Goal: Task Accomplishment & Management: Use online tool/utility

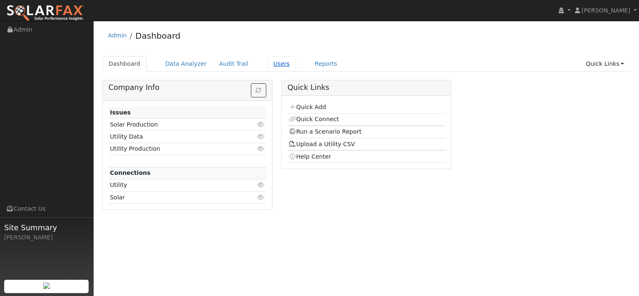
click at [296, 69] on link "Users" at bounding box center [281, 63] width 29 height 15
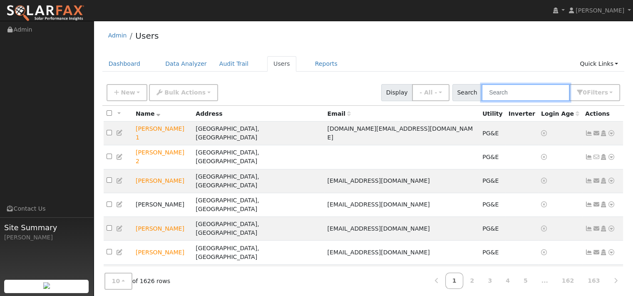
click at [481, 101] on input "text" at bounding box center [525, 92] width 88 height 17
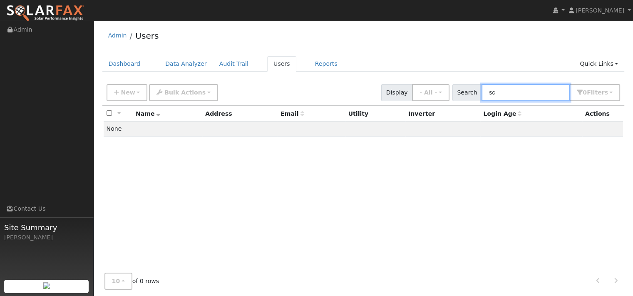
type input "s"
type input "J"
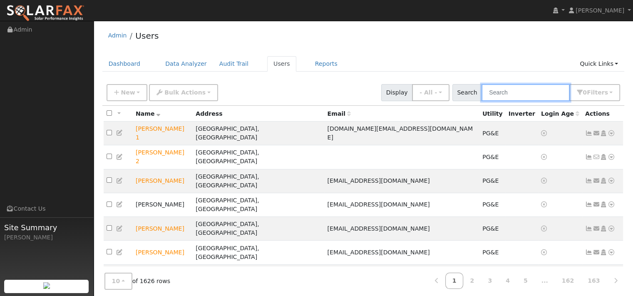
click at [491, 101] on input "text" at bounding box center [525, 92] width 88 height 17
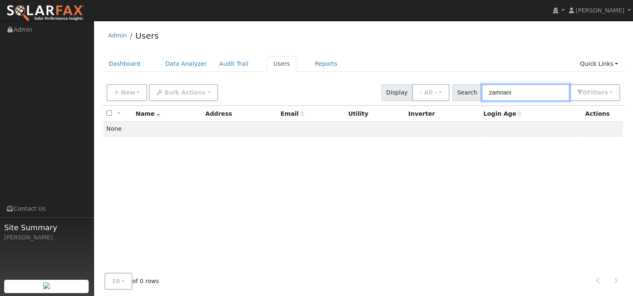
click at [484, 101] on input "zamnani" at bounding box center [525, 92] width 88 height 17
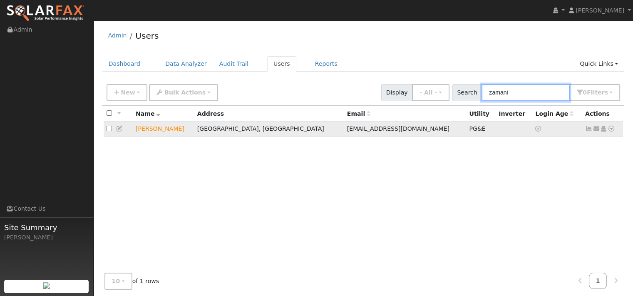
type input "zamani"
click at [608, 131] on icon at bounding box center [610, 129] width 7 height 6
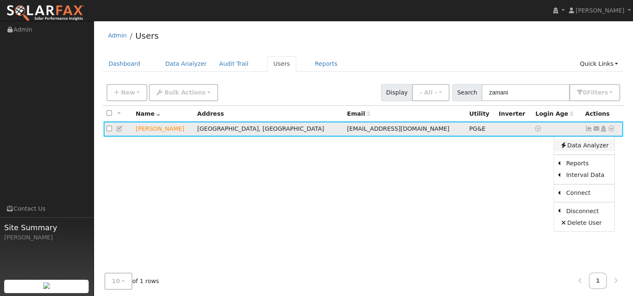
click at [585, 151] on link "Data Analyzer" at bounding box center [584, 145] width 60 height 12
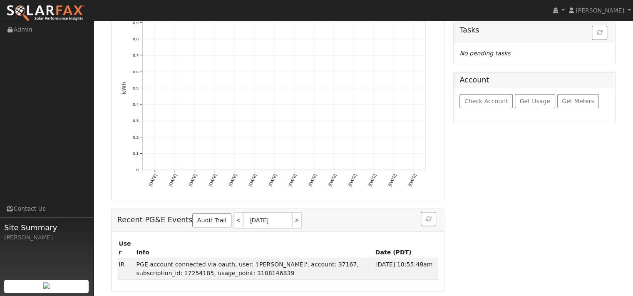
scroll to position [209, 0]
click at [425, 216] on icon "button" at bounding box center [428, 219] width 6 height 6
click at [535, 104] on span "Get Usage" at bounding box center [535, 101] width 30 height 7
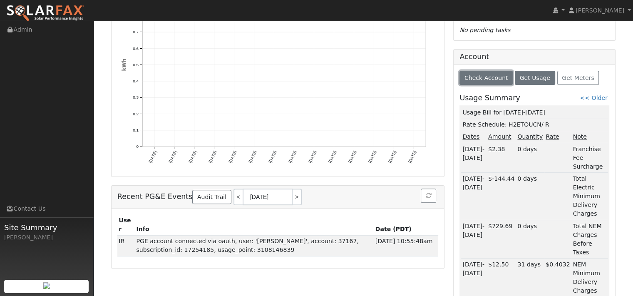
click at [501, 81] on span "Check Account" at bounding box center [486, 77] width 44 height 7
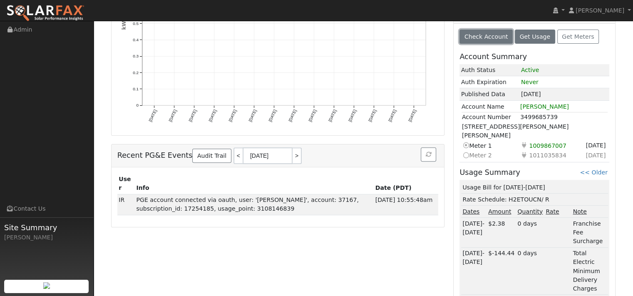
scroll to position [250, 0]
click at [562, 40] on span "Get Meters" at bounding box center [578, 36] width 32 height 7
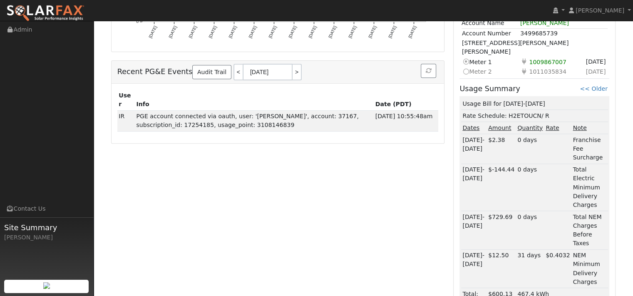
scroll to position [375, 0]
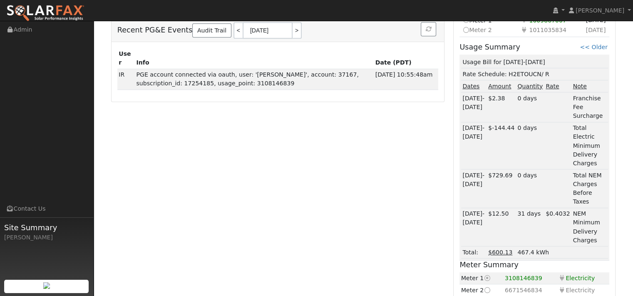
click at [486, 35] on td "Switch to this meter Meter 2" at bounding box center [490, 30] width 58 height 10
click at [468, 34] on icon at bounding box center [465, 29] width 7 height 9
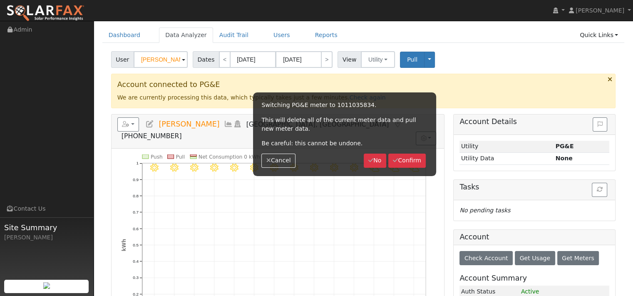
scroll to position [0, 0]
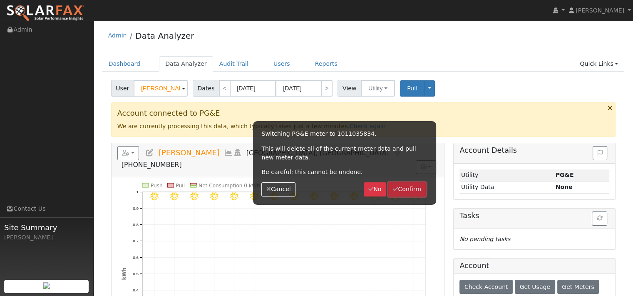
click at [392, 196] on button "Confirm" at bounding box center [407, 189] width 38 height 14
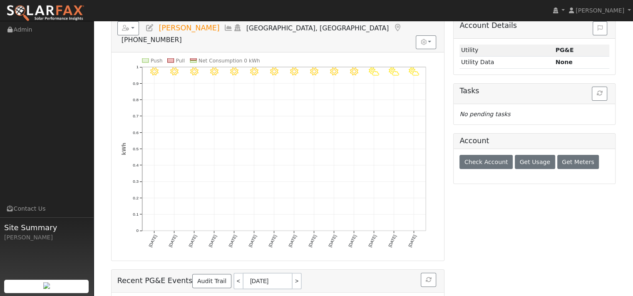
scroll to position [166, 0]
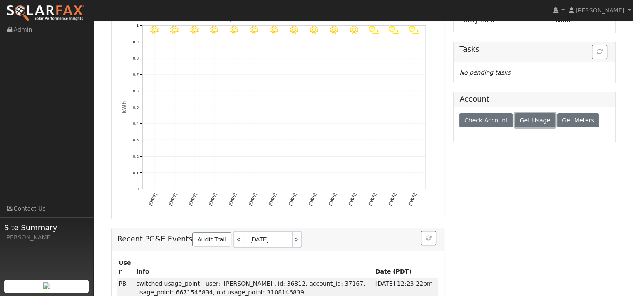
click at [536, 124] on span "Get Usage" at bounding box center [535, 120] width 30 height 7
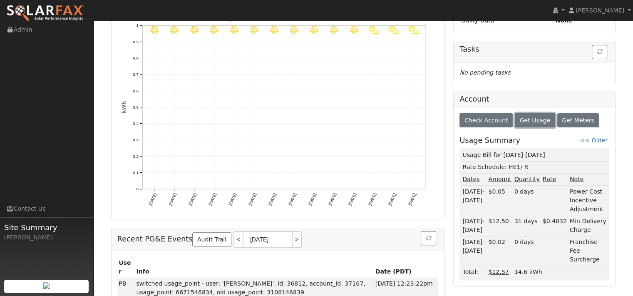
scroll to position [0, 0]
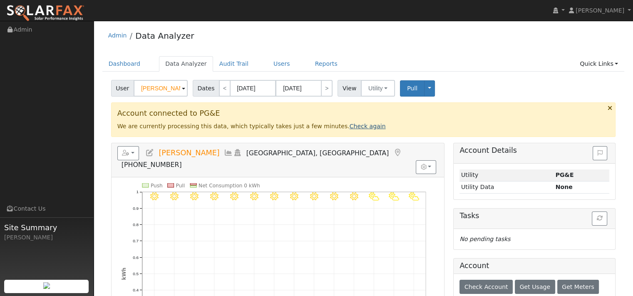
click at [386, 129] on link "Check again" at bounding box center [367, 126] width 36 height 7
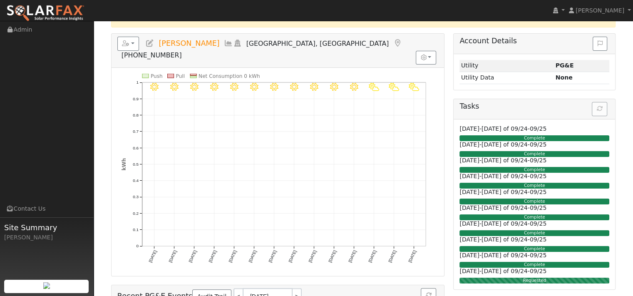
scroll to position [42, 0]
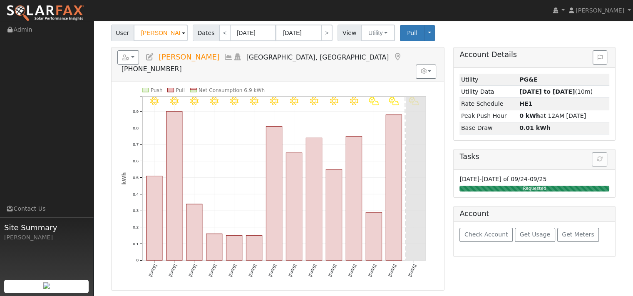
scroll to position [42, 0]
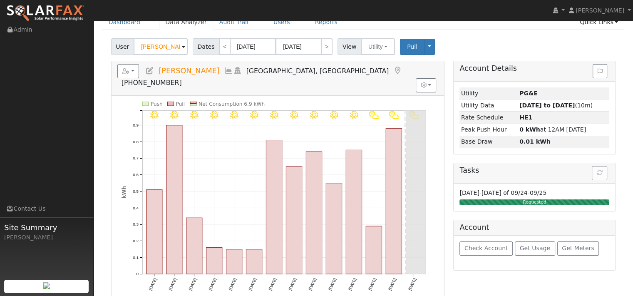
click at [233, 74] on icon at bounding box center [228, 70] width 9 height 7
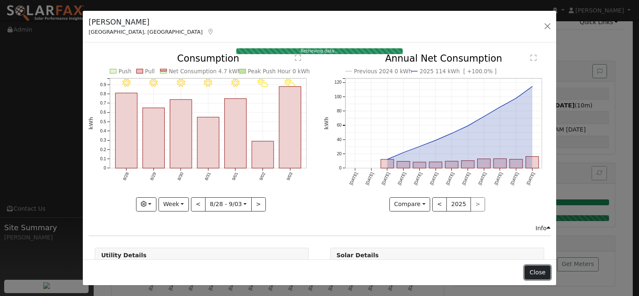
click at [527, 270] on button "Close" at bounding box center [537, 272] width 25 height 14
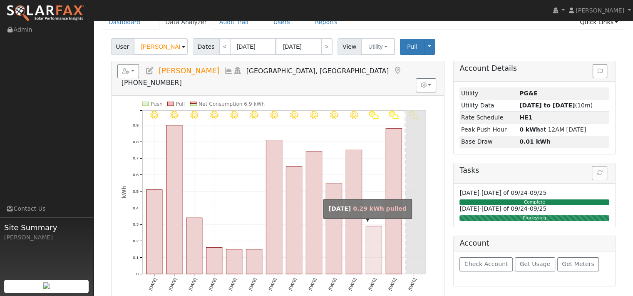
click at [376, 239] on rect "onclick=""" at bounding box center [374, 250] width 16 height 48
type input "09/02/2025"
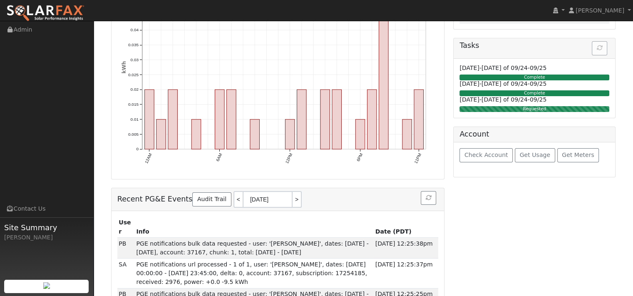
scroll to position [208, 0]
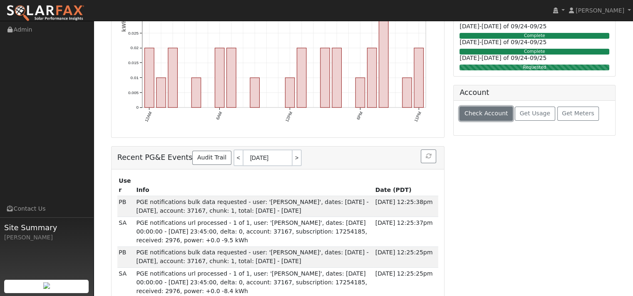
click at [485, 116] on span "Check Account" at bounding box center [486, 113] width 44 height 7
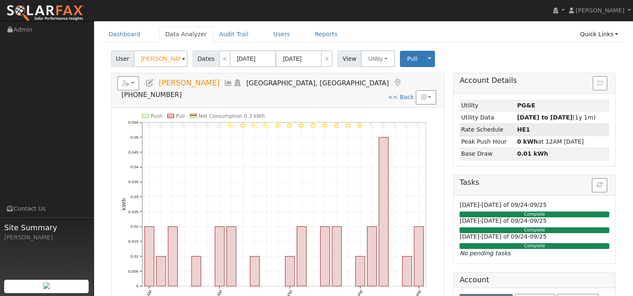
scroll to position [0, 0]
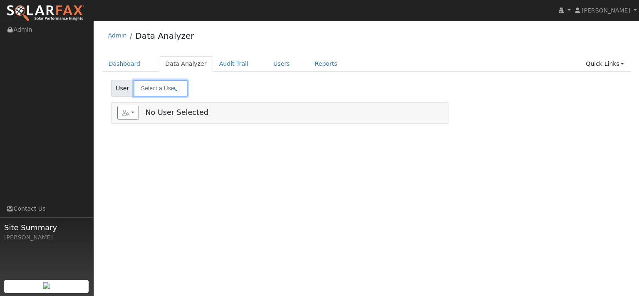
type input "[PERSON_NAME]"
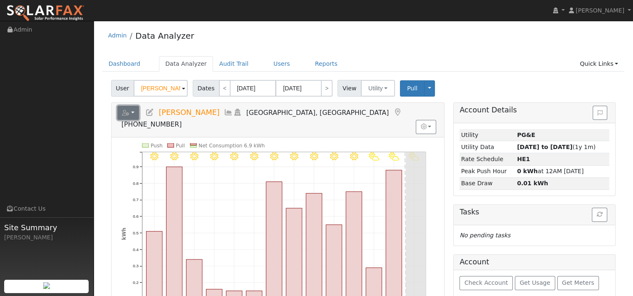
click at [139, 120] on button "button" at bounding box center [128, 113] width 22 height 14
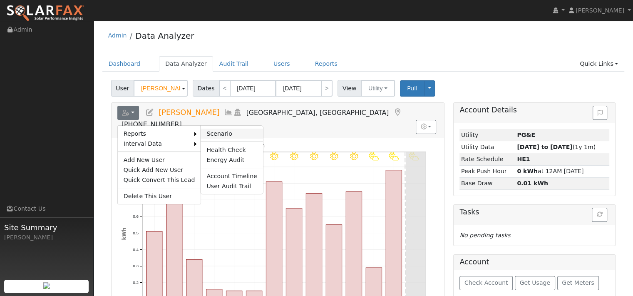
click at [235, 139] on link "Scenario" at bounding box center [231, 134] width 62 height 10
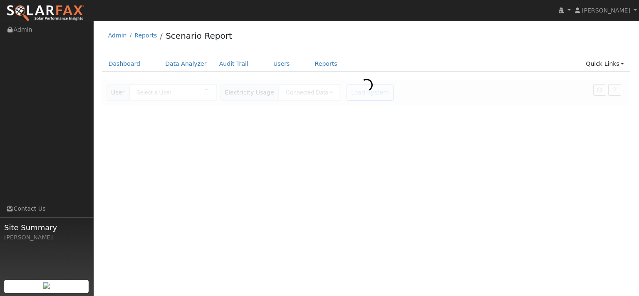
type input "[PERSON_NAME]"
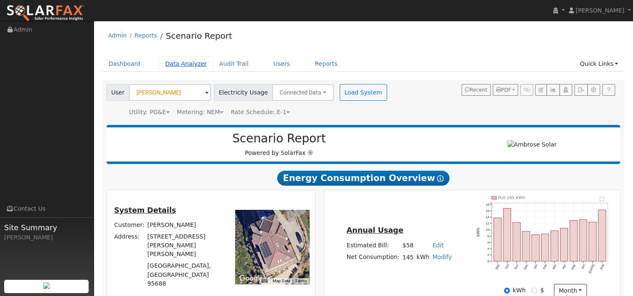
click at [196, 72] on link "Data Analyzer" at bounding box center [186, 63] width 54 height 15
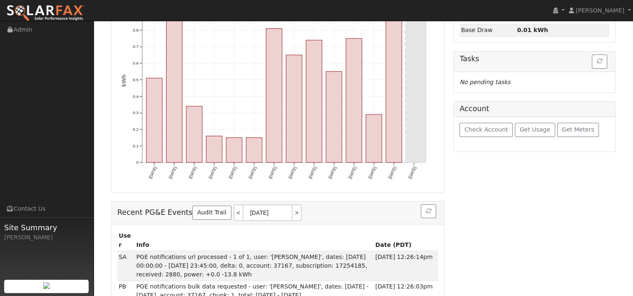
scroll to position [166, 0]
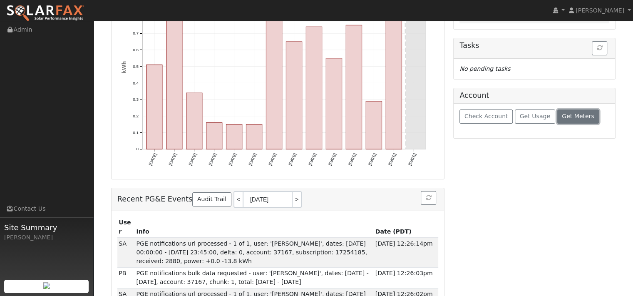
click at [562, 119] on span "Get Meters" at bounding box center [578, 116] width 32 height 7
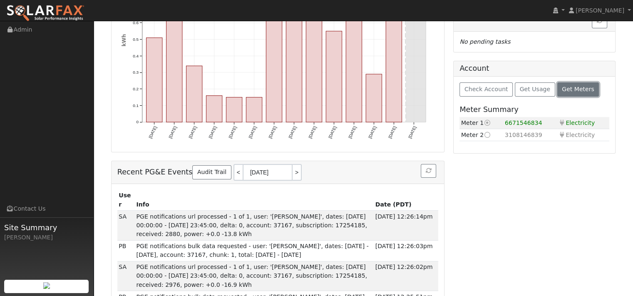
scroll to position [208, 0]
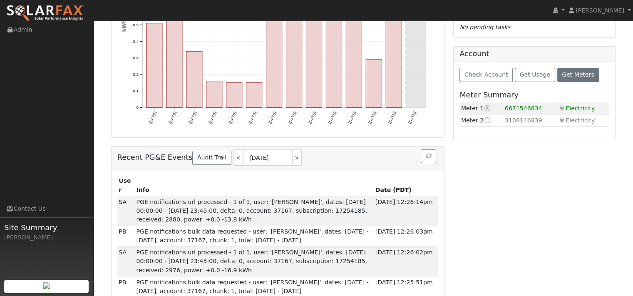
click at [465, 114] on td "Meter 1 Current meter" at bounding box center [481, 108] width 44 height 12
click at [471, 114] on td "Meter 1 Current meter" at bounding box center [481, 108] width 44 height 12
click at [479, 126] on td "Meter 2 Switch to this meter" at bounding box center [481, 120] width 44 height 12
click at [491, 111] on icon at bounding box center [486, 108] width 7 height 6
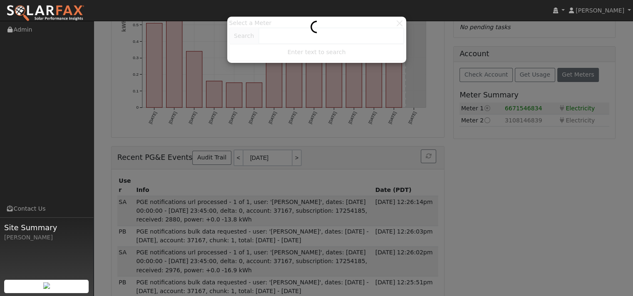
click at [396, 23] on div at bounding box center [316, 40] width 175 height 42
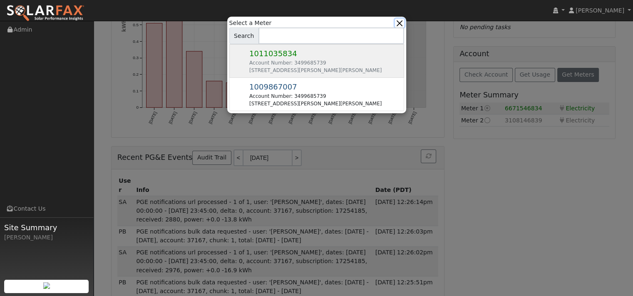
click at [397, 23] on button "button" at bounding box center [399, 23] width 9 height 9
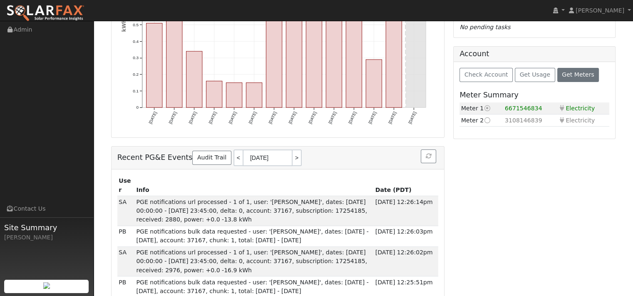
click at [491, 123] on icon at bounding box center [486, 120] width 7 height 6
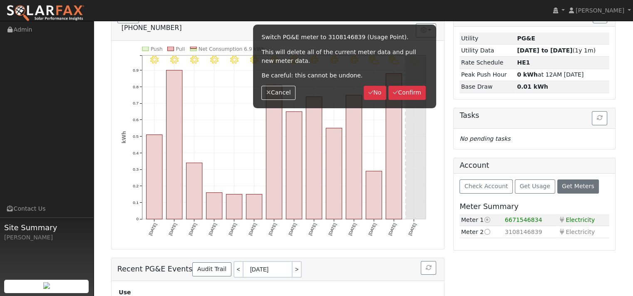
scroll to position [0, 0]
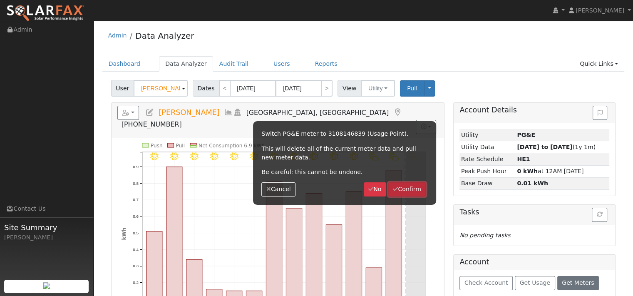
click at [403, 196] on button "Confirm" at bounding box center [407, 189] width 38 height 14
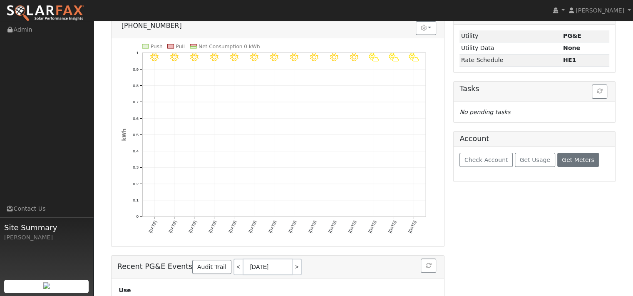
scroll to position [125, 0]
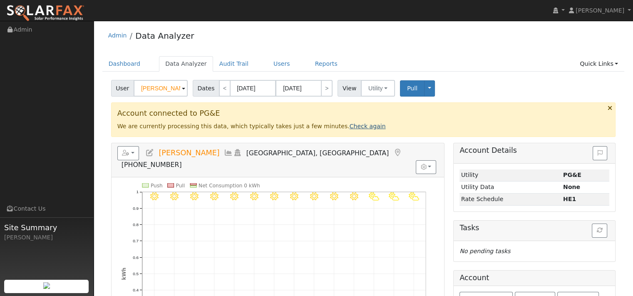
click at [386, 129] on link "Check again" at bounding box center [367, 126] width 36 height 7
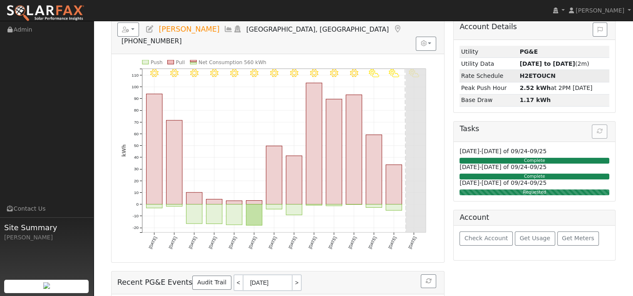
scroll to position [42, 0]
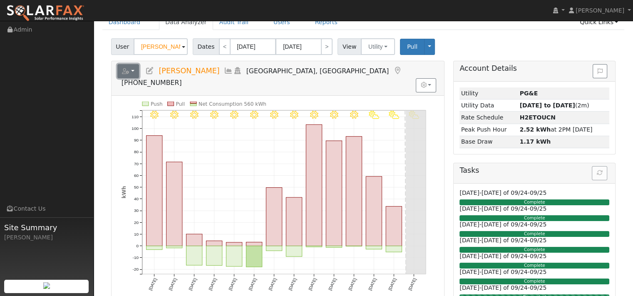
click at [129, 74] on icon "button" at bounding box center [125, 71] width 7 height 6
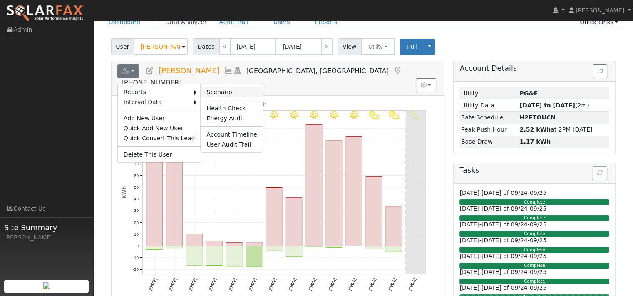
click at [231, 97] on link "Scenario" at bounding box center [231, 92] width 62 height 10
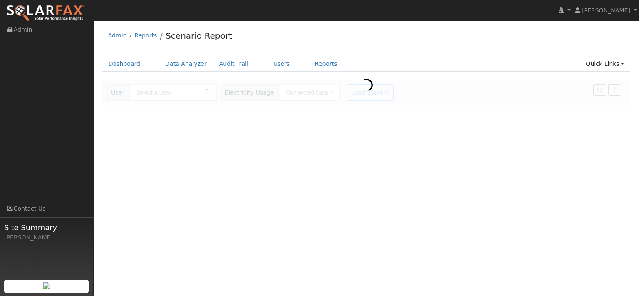
type input "[PERSON_NAME]"
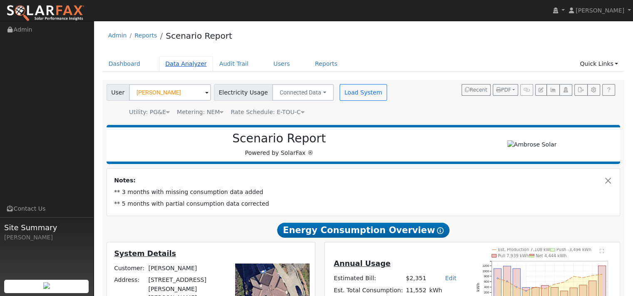
click at [193, 72] on link "Data Analyzer" at bounding box center [186, 63] width 54 height 15
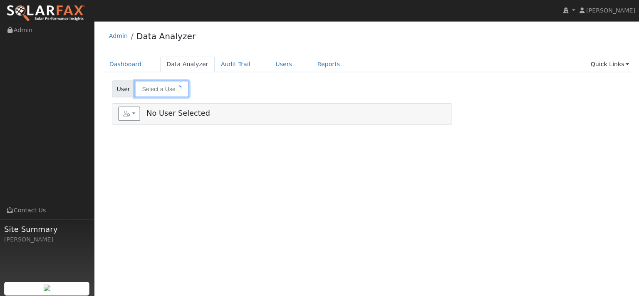
type input "[PERSON_NAME]"
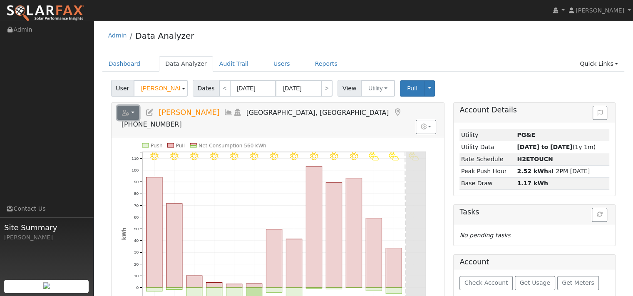
click at [128, 116] on icon "button" at bounding box center [125, 113] width 7 height 6
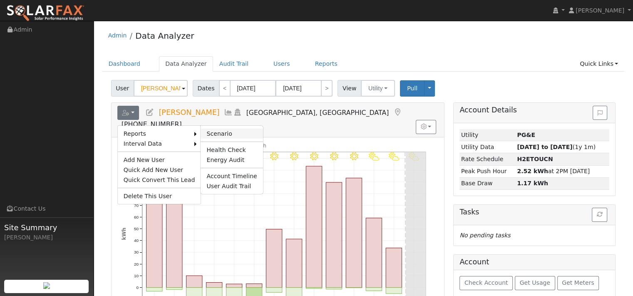
click at [223, 139] on link "Scenario" at bounding box center [231, 134] width 62 height 10
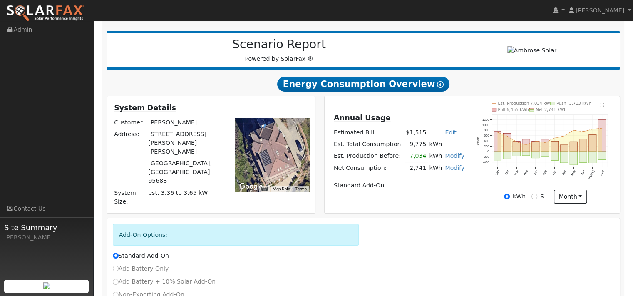
scroll to position [125, 0]
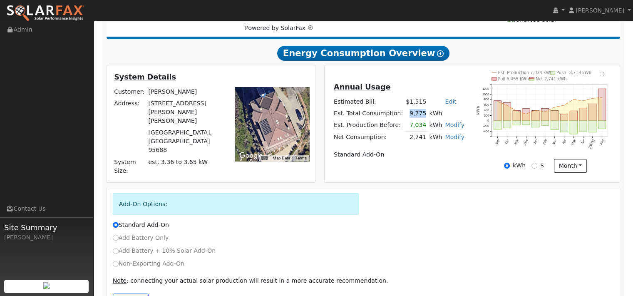
drag, startPoint x: 403, startPoint y: 153, endPoint x: 418, endPoint y: 151, distance: 14.7
click at [418, 119] on td "9,775" at bounding box center [415, 113] width 23 height 12
click at [410, 119] on td "9,775" at bounding box center [415, 113] width 23 height 12
click at [601, 114] on icon "Est. Production 7,034 kWh Push -3,713 kWh Pull 6,455 kWh Net 2,741 kWh Sep Oct …" at bounding box center [544, 116] width 137 height 90
click at [599, 77] on text "" at bounding box center [601, 74] width 5 height 5
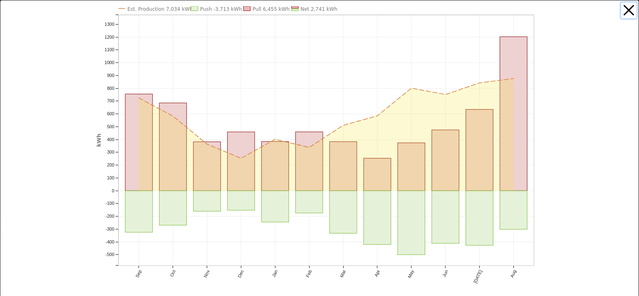
click at [621, 12] on button "button" at bounding box center [629, 10] width 16 height 16
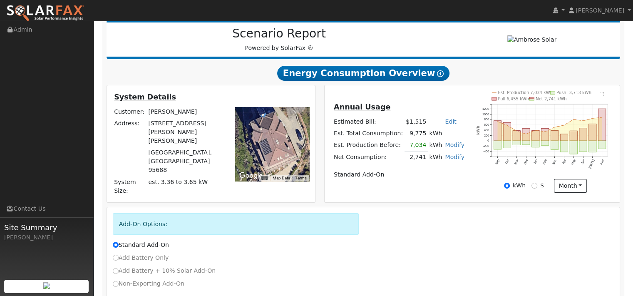
scroll to position [118, 0]
